Goal: Find specific page/section: Find specific page/section

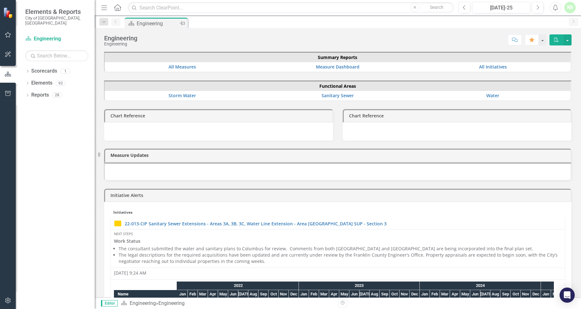
click at [150, 25] on div "Engineering" at bounding box center [158, 24] width 42 height 8
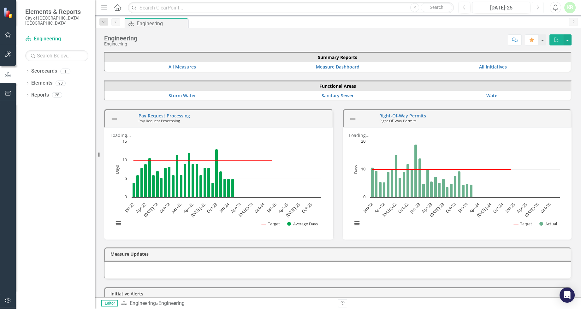
click at [539, 6] on icon "Next" at bounding box center [537, 8] width 3 height 6
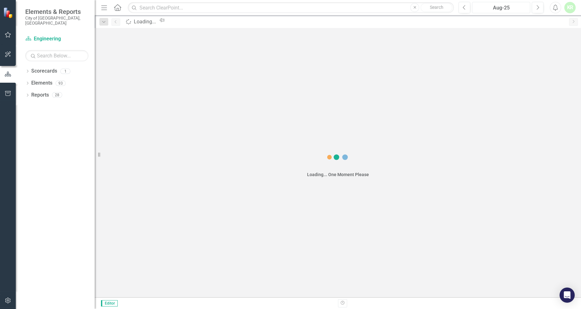
click at [497, 7] on div "Aug-25" at bounding box center [501, 8] width 54 height 8
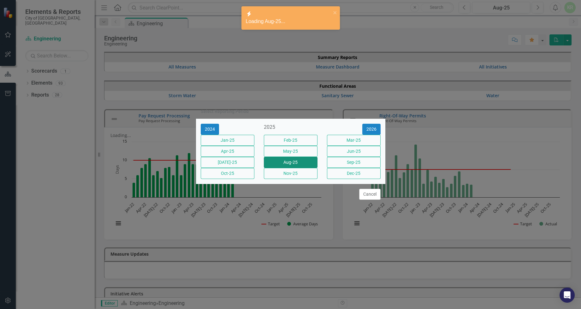
click at [283, 165] on button "Aug-25" at bounding box center [291, 162] width 54 height 11
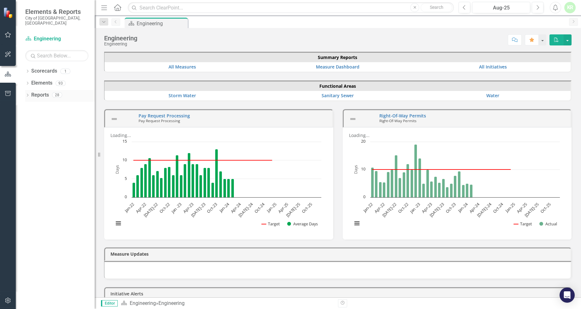
click at [26, 94] on icon "Dropdown" at bounding box center [27, 95] width 4 height 3
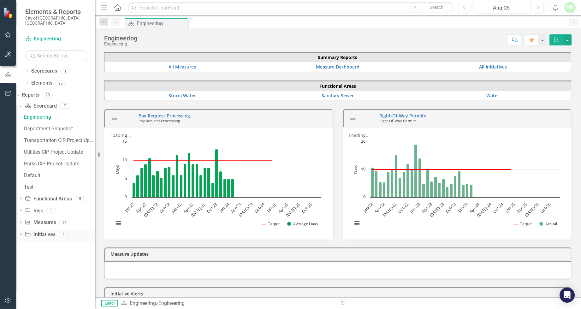
click at [23, 234] on icon "Dropdown" at bounding box center [21, 235] width 4 height 3
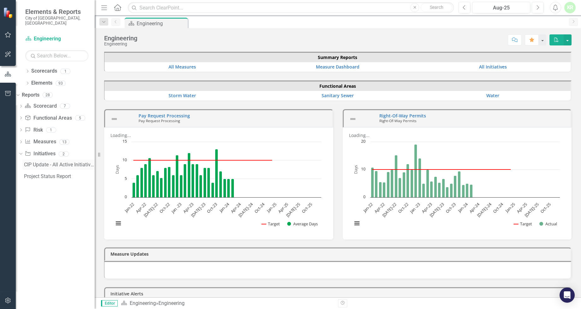
click at [49, 162] on div "CIP Update - All Active Initiatives" at bounding box center [59, 165] width 71 height 6
